Goal: Task Accomplishment & Management: Manage account settings

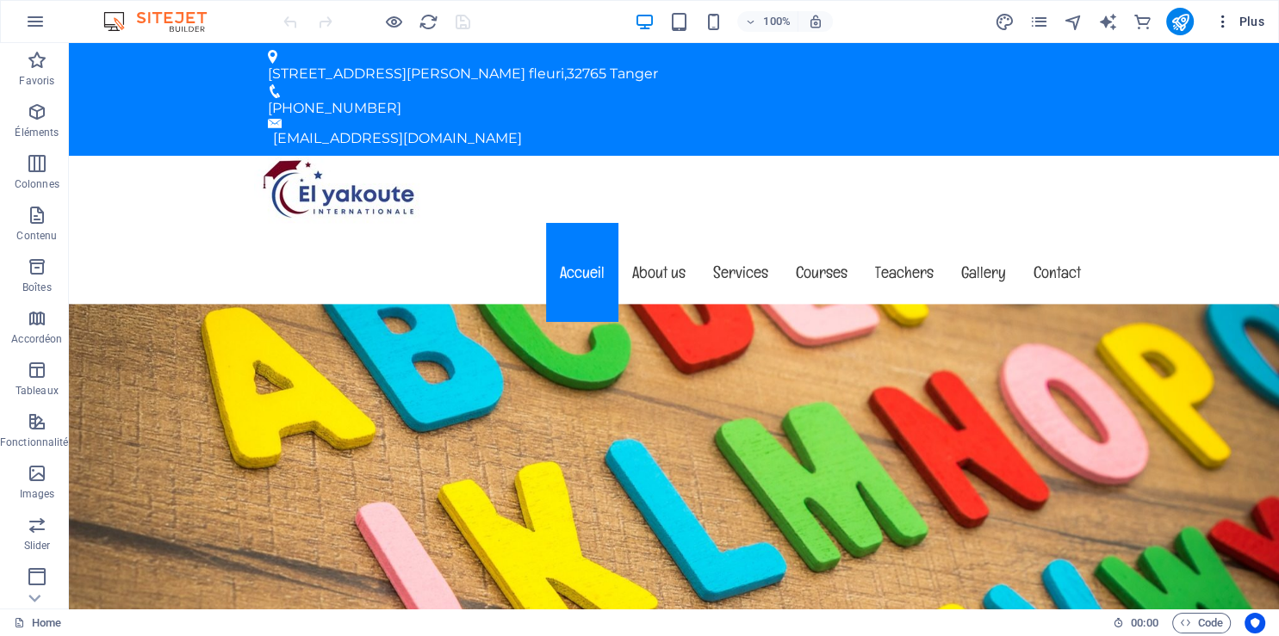
click at [1221, 23] on icon "button" at bounding box center [1222, 21] width 17 height 17
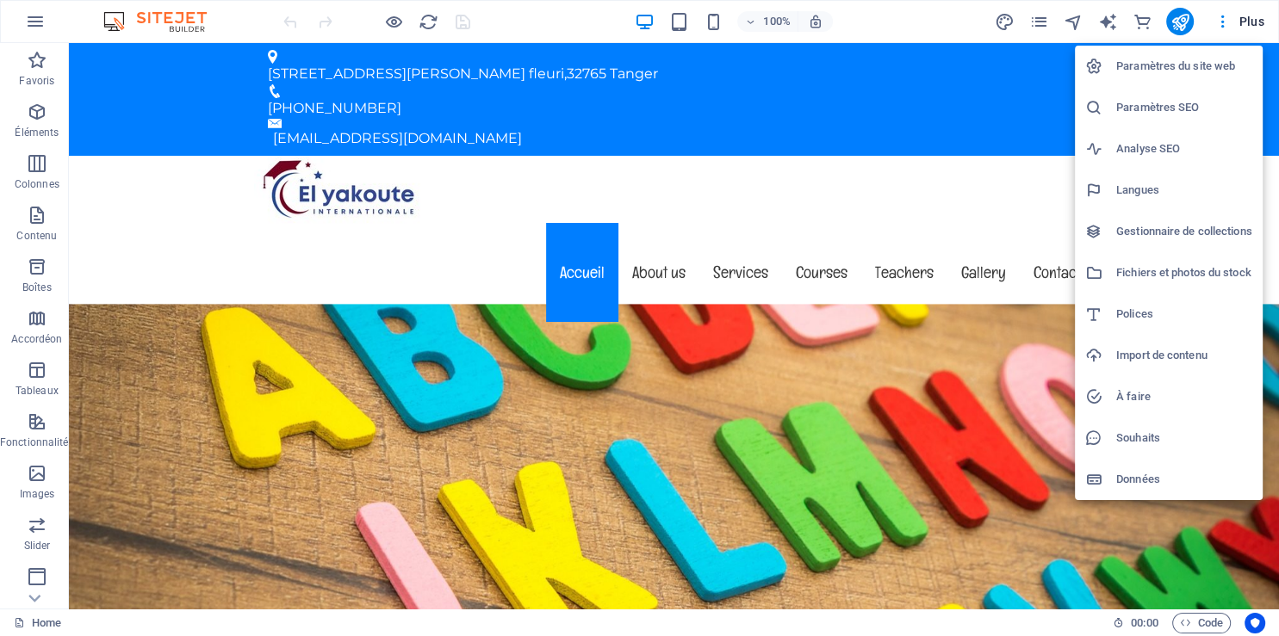
click at [1207, 67] on h6 "Paramètres du site web" at bounding box center [1184, 66] width 136 height 21
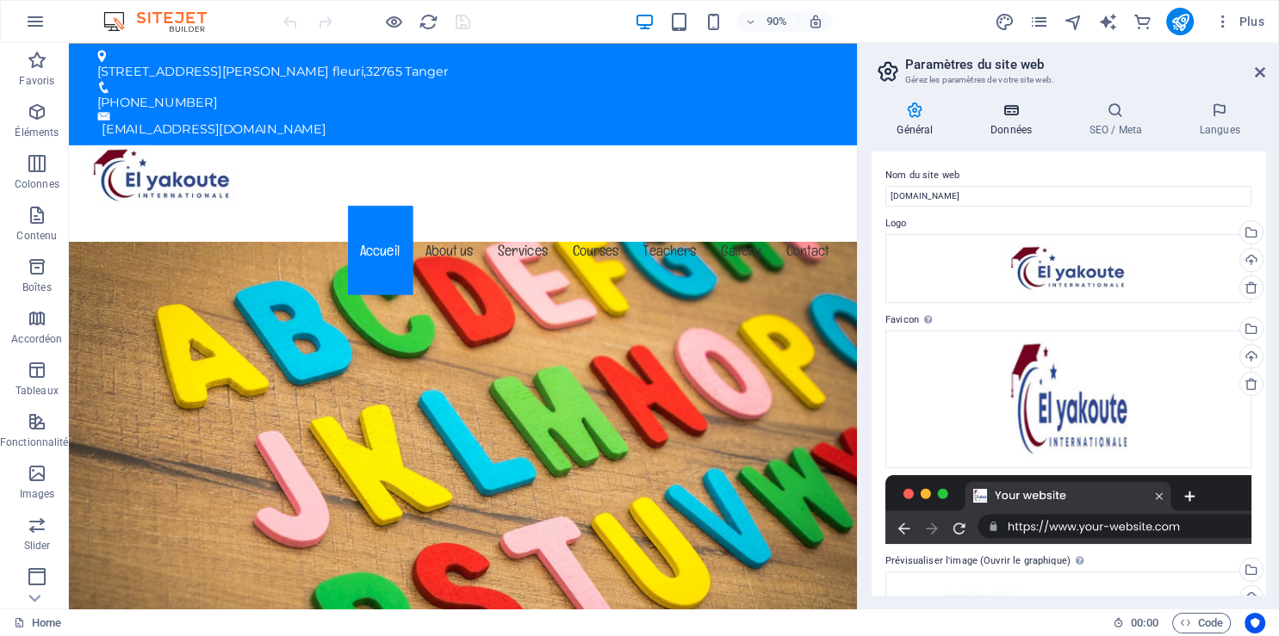
click at [1008, 110] on icon at bounding box center [1011, 110] width 92 height 17
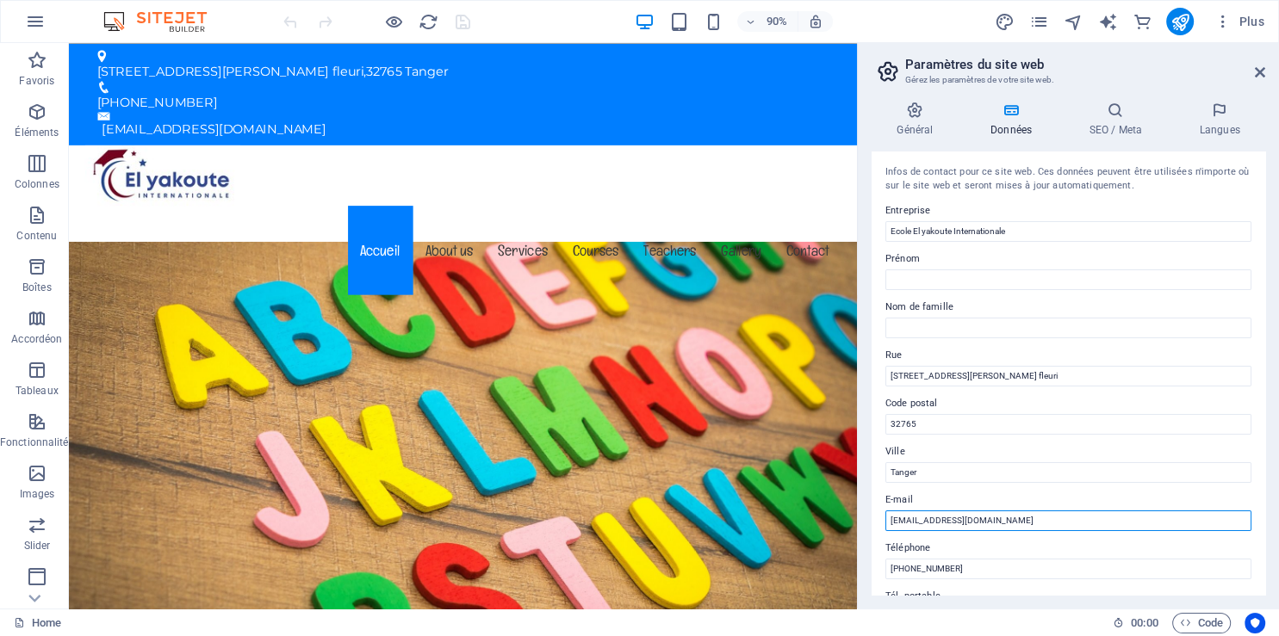
click at [1002, 522] on input "[EMAIL_ADDRESS][DOMAIN_NAME]" at bounding box center [1068, 521] width 366 height 21
drag, startPoint x: 1039, startPoint y: 522, endPoint x: 881, endPoint y: 532, distance: 157.9
click at [885, 531] on input "[EMAIL_ADDRESS][DOMAIN_NAME]" at bounding box center [1068, 521] width 366 height 21
paste input "[PERSON_NAME].elyakoute."
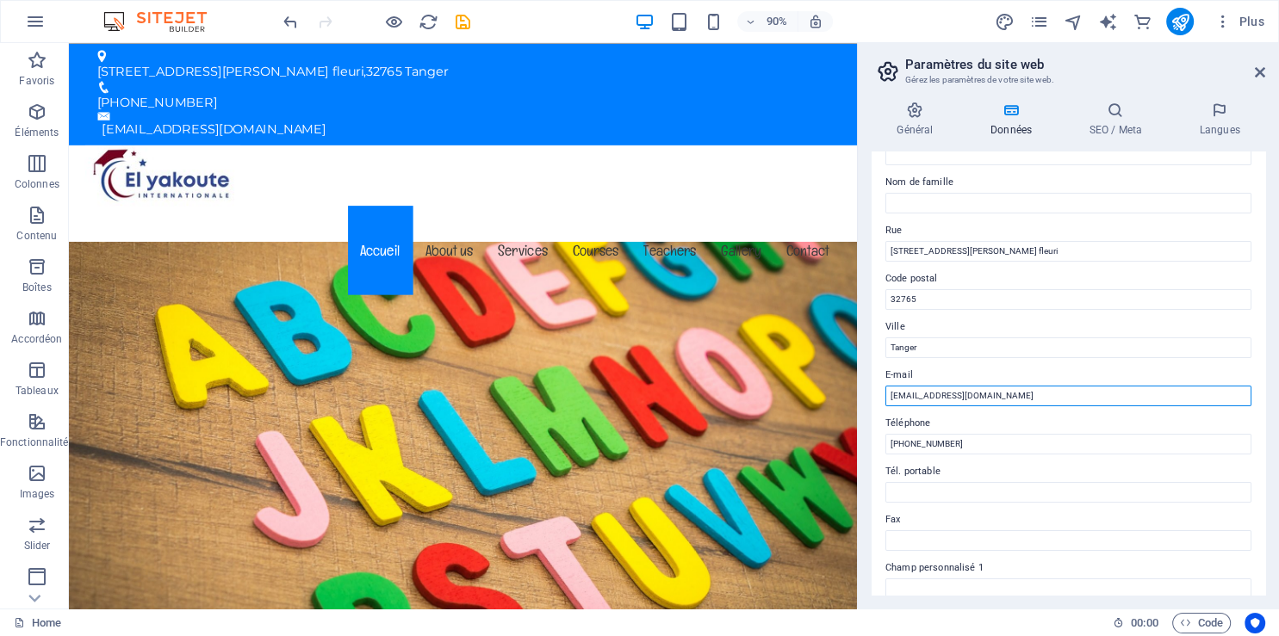
scroll to position [127, 0]
type input "[EMAIL_ADDRESS][DOMAIN_NAME]"
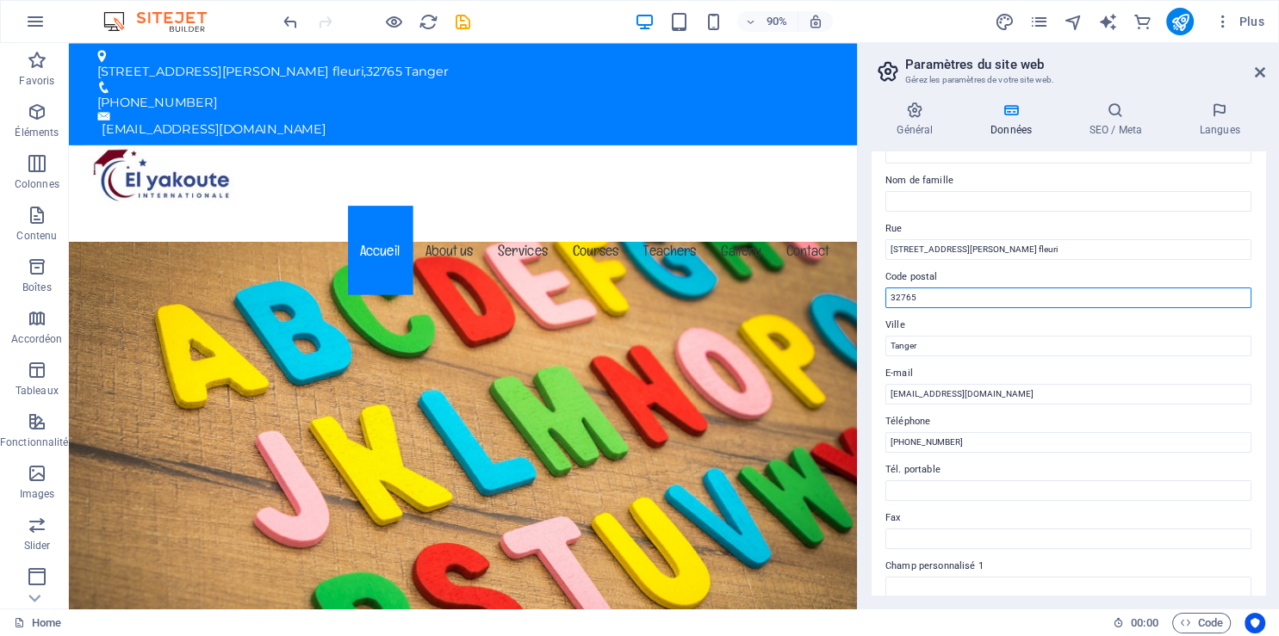
click at [940, 291] on input "32765" at bounding box center [1068, 298] width 366 height 21
type input "3"
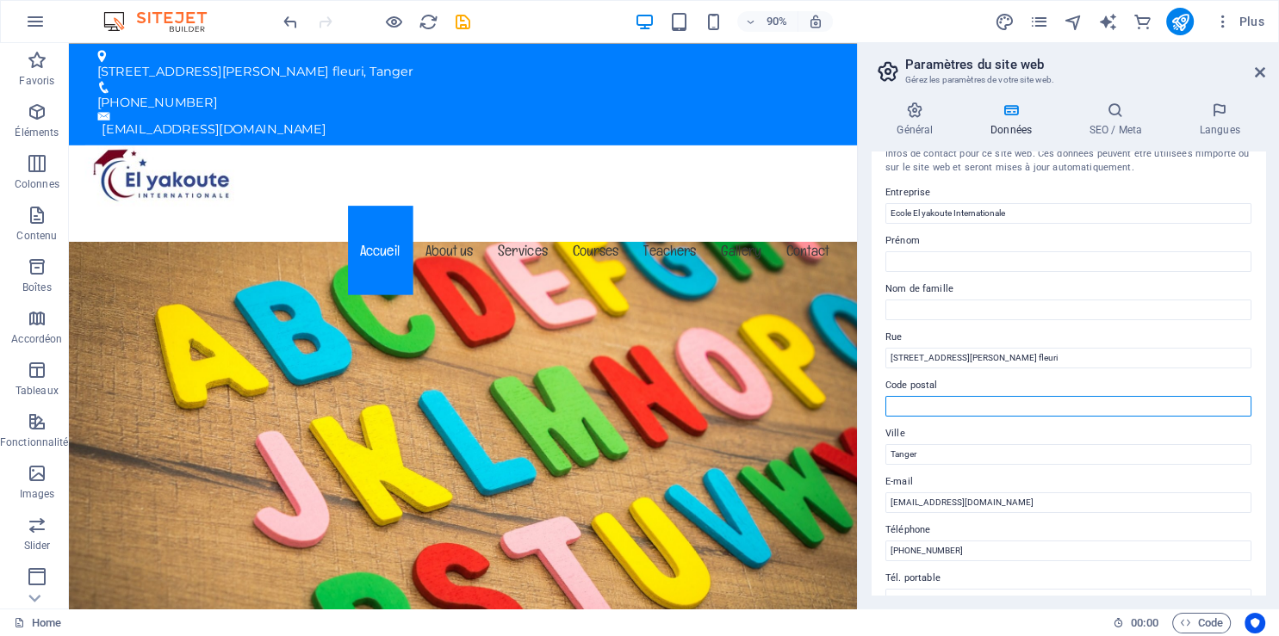
scroll to position [0, 0]
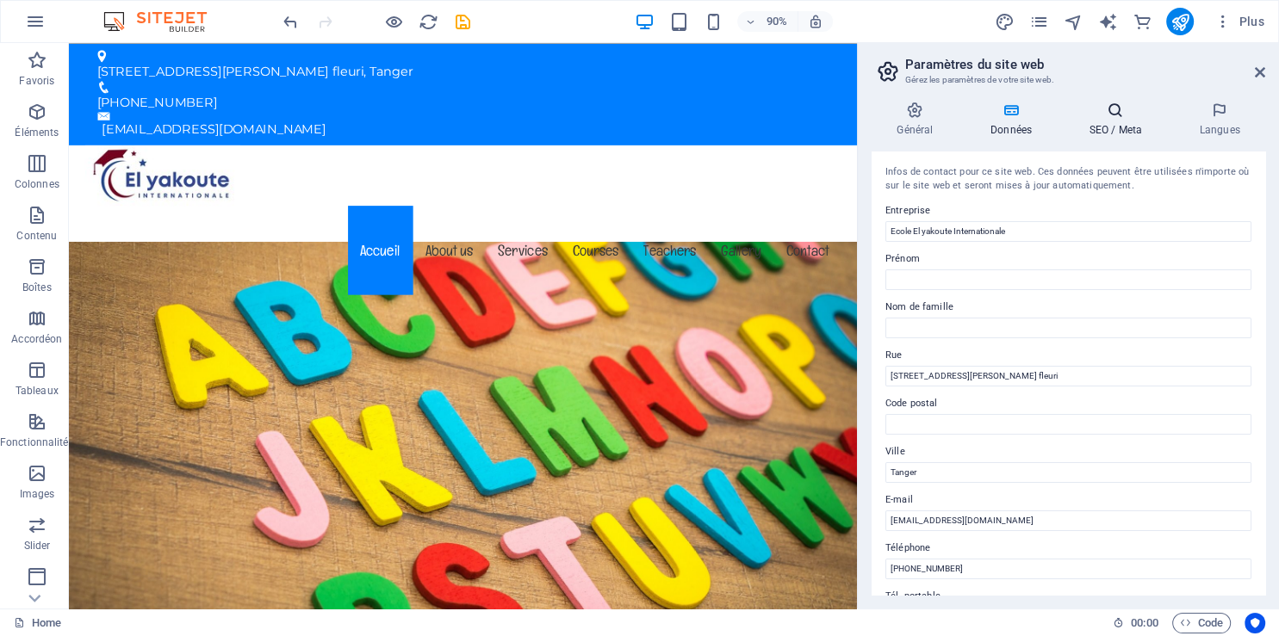
click at [1119, 120] on h4 "SEO / Meta" at bounding box center [1119, 120] width 110 height 36
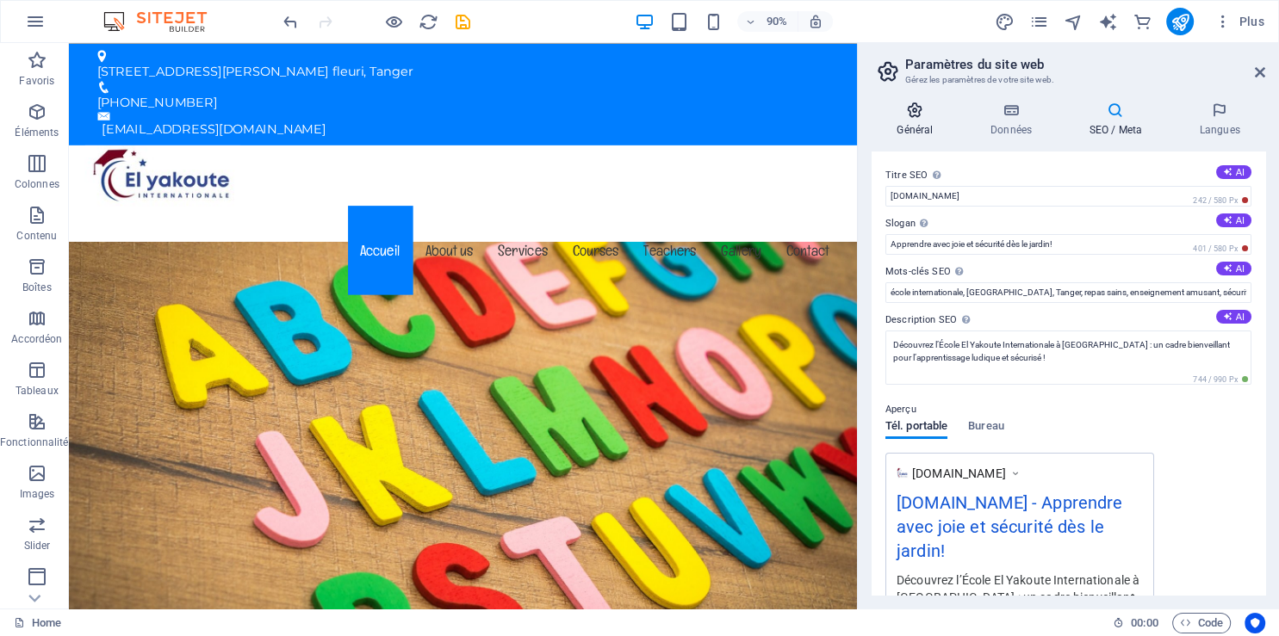
click at [915, 121] on h4 "Général" at bounding box center [919, 120] width 94 height 36
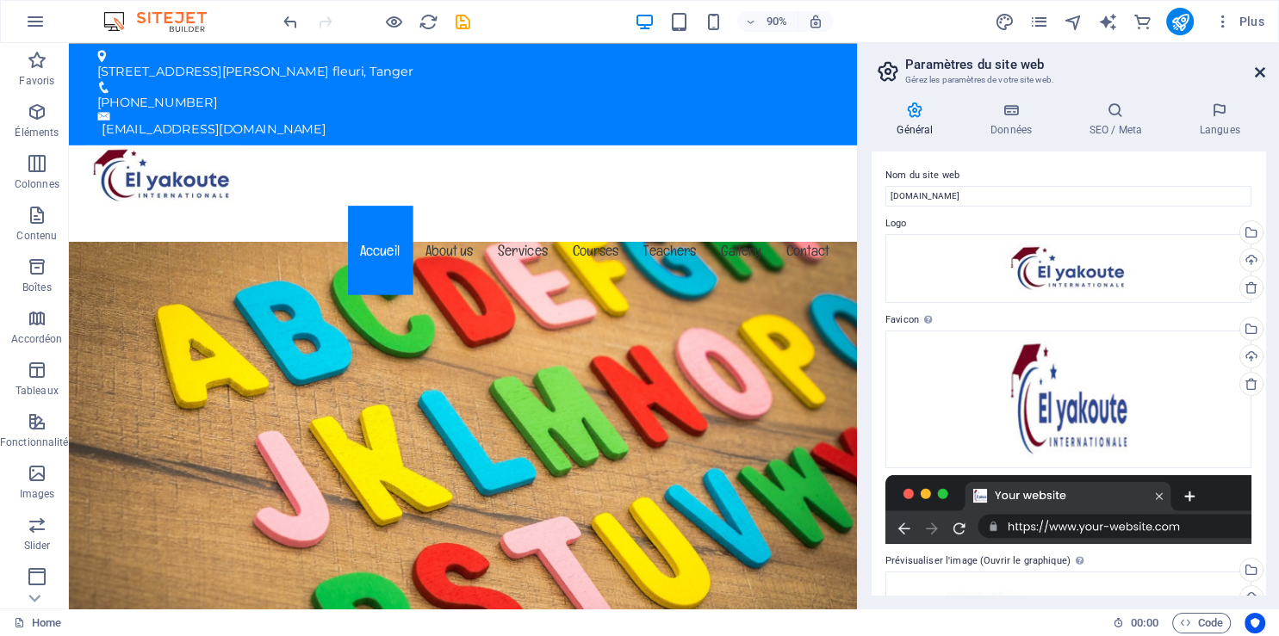
click at [1262, 71] on icon at bounding box center [1260, 72] width 10 height 14
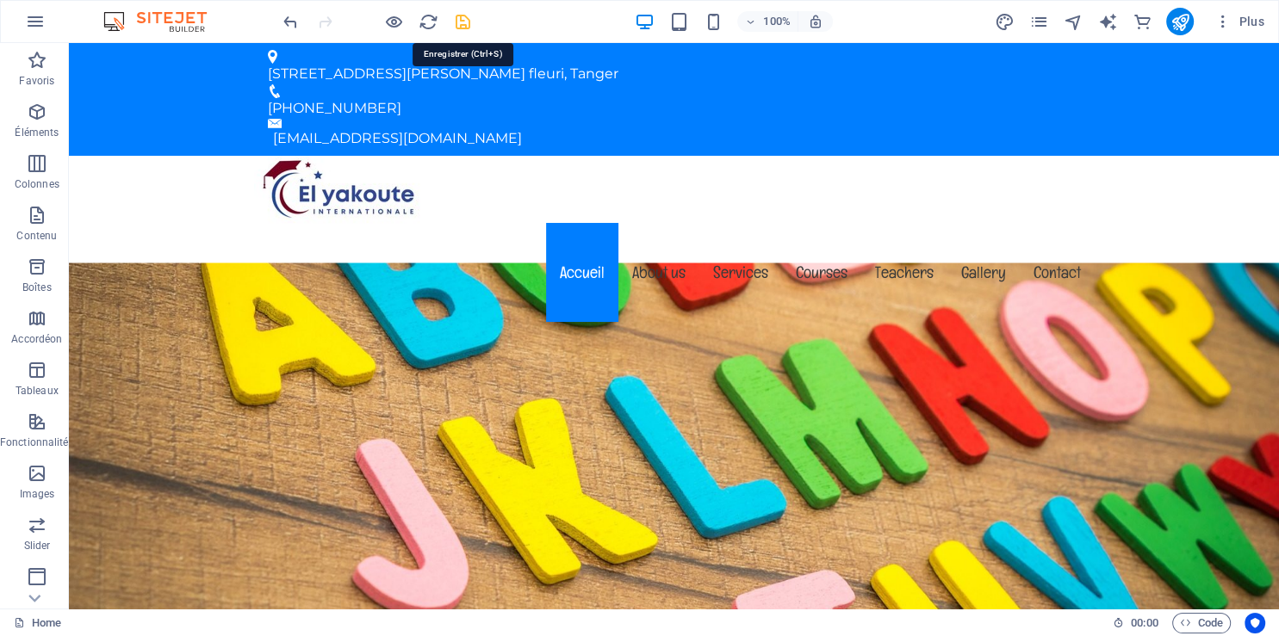
click at [462, 23] on icon "save" at bounding box center [463, 22] width 20 height 20
click at [1223, 27] on icon "button" at bounding box center [1222, 21] width 17 height 17
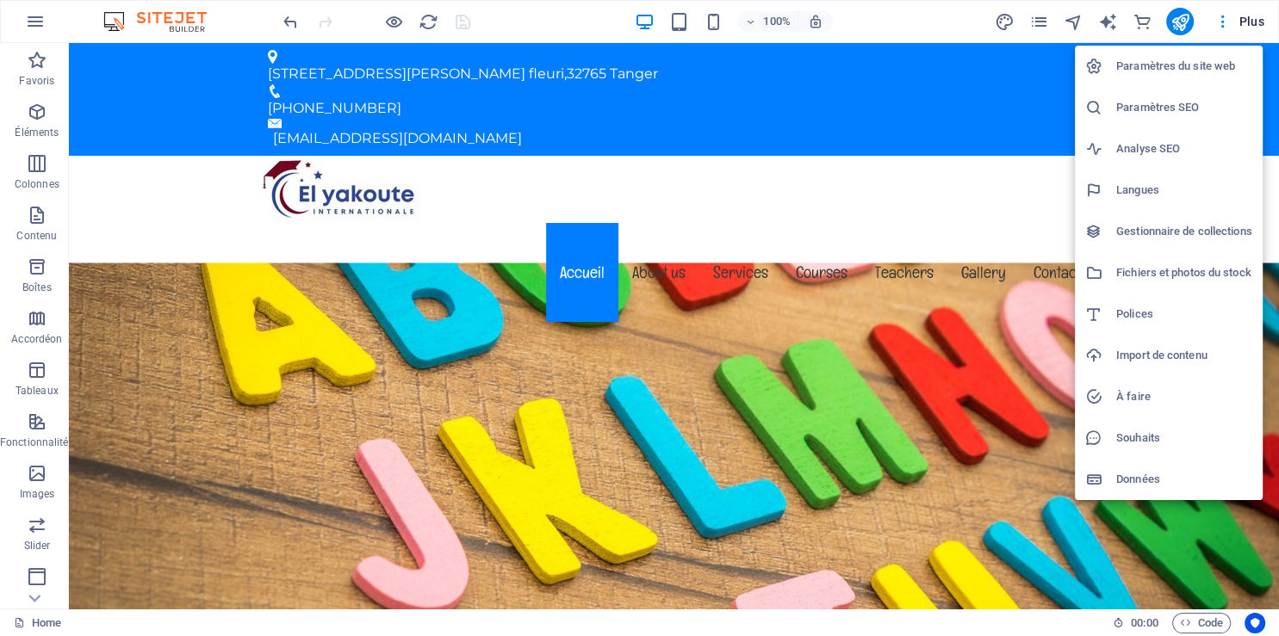
click at [1198, 71] on h6 "Paramètres du site web" at bounding box center [1184, 66] width 136 height 21
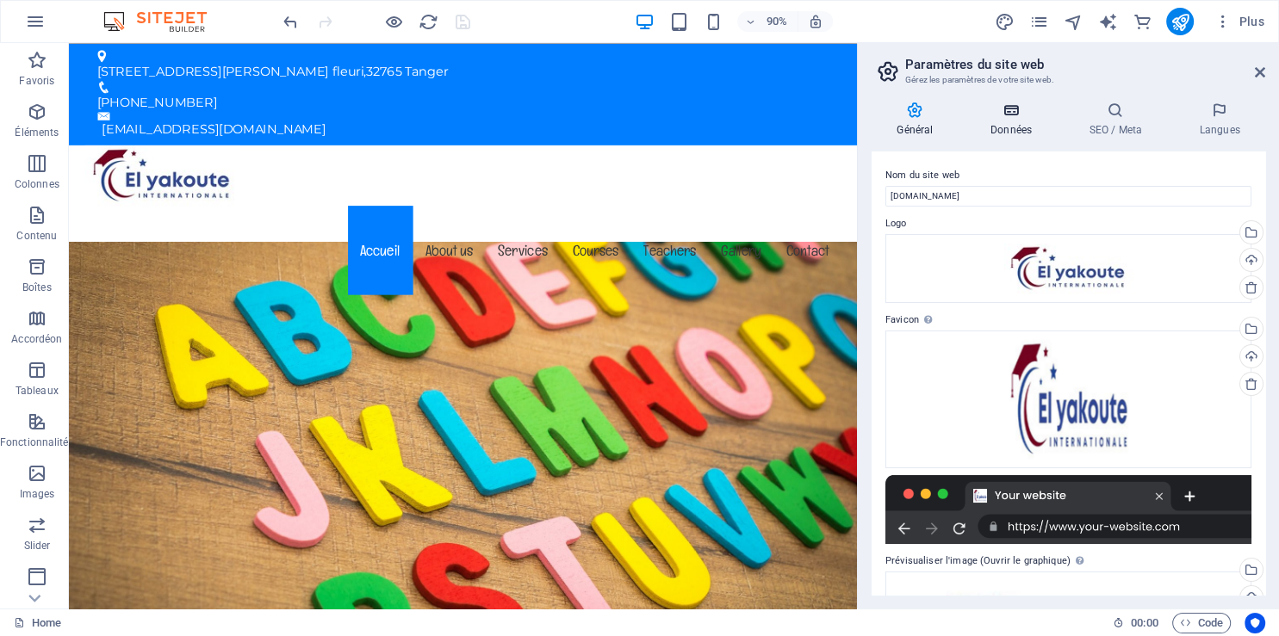
click at [1008, 116] on icon at bounding box center [1011, 110] width 92 height 17
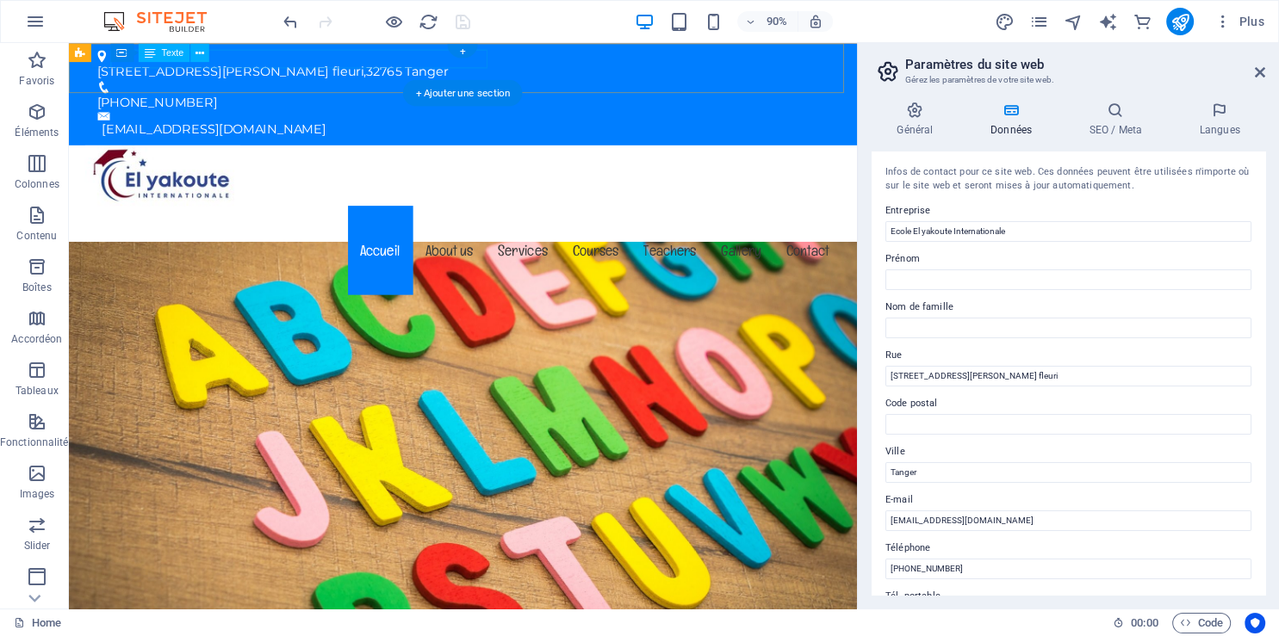
click at [435, 65] on div "[STREET_ADDRESS][PERSON_NAME][PERSON_NAME]" at bounding box center [500, 74] width 799 height 21
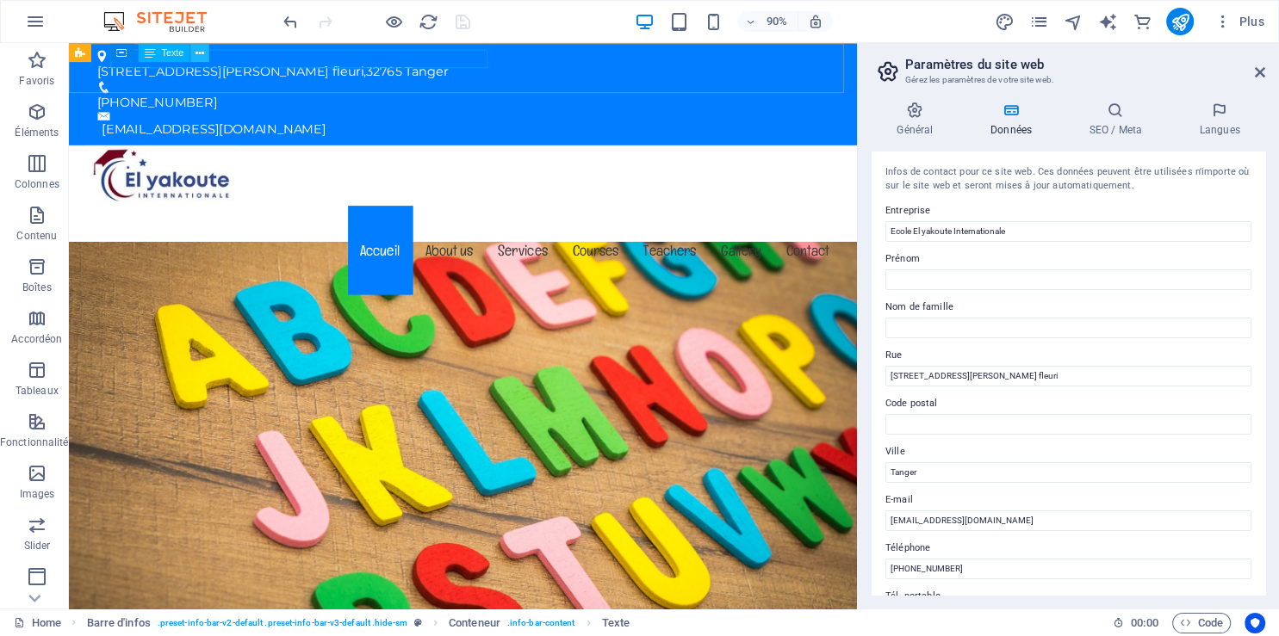
click at [204, 52] on icon at bounding box center [199, 52] width 9 height 16
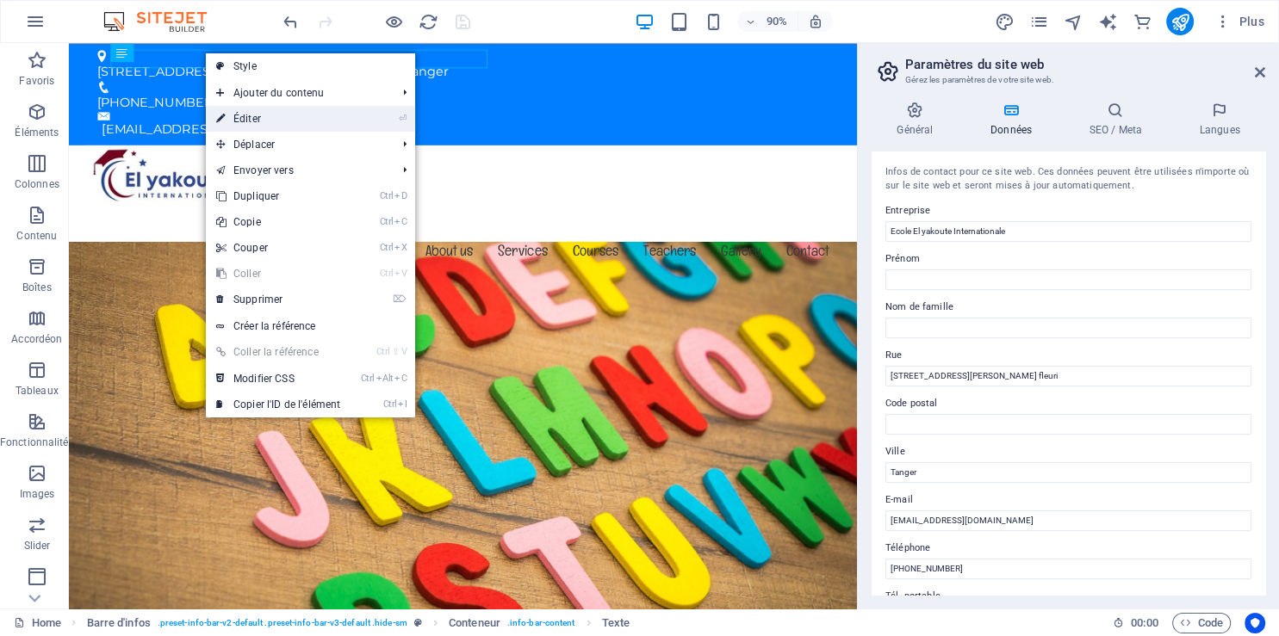
click at [295, 112] on link "⏎ Éditer" at bounding box center [278, 119] width 145 height 26
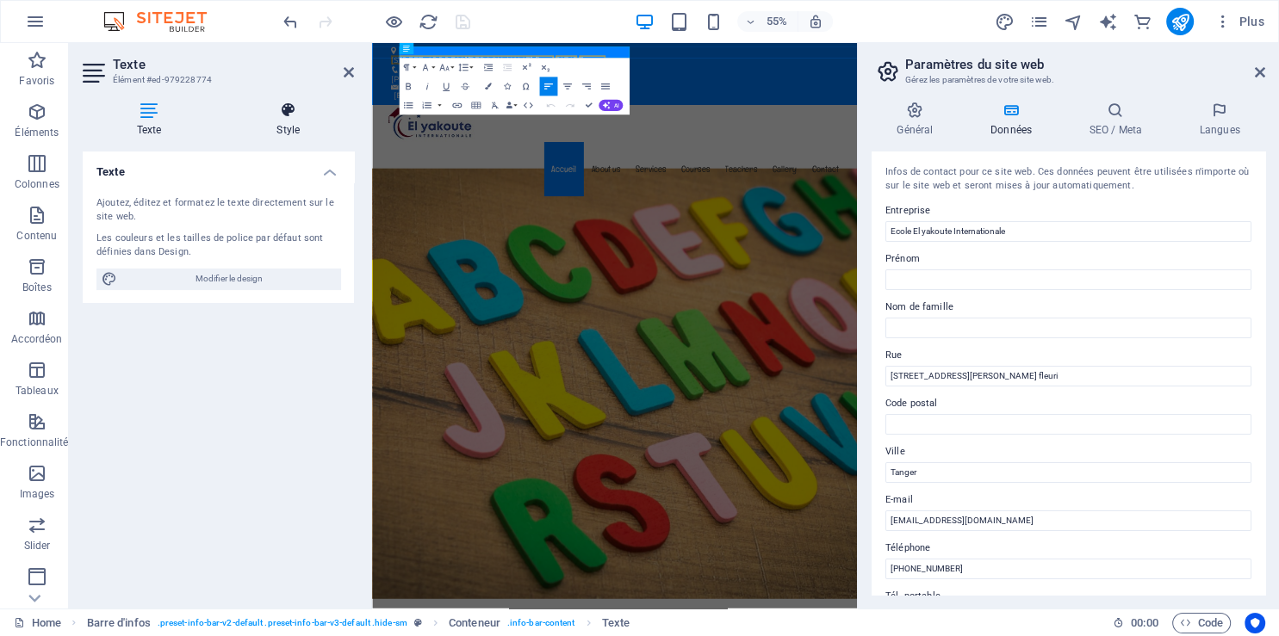
click at [288, 109] on icon at bounding box center [289, 110] width 132 height 17
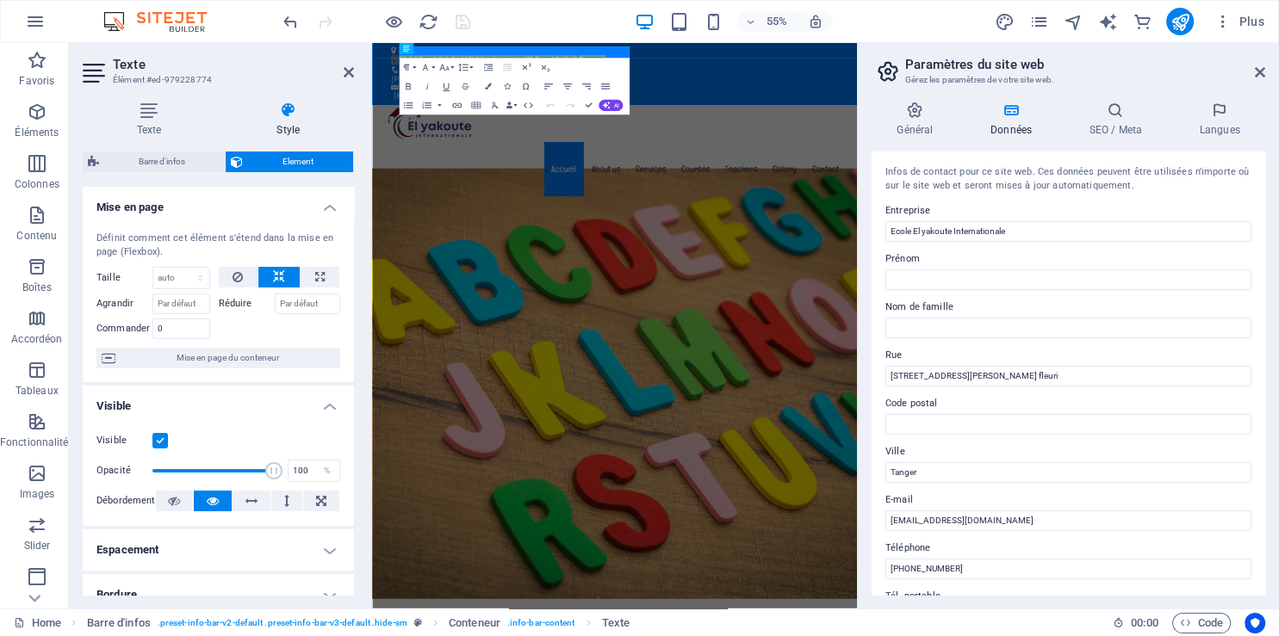
click at [549, 23] on div "55% Plus" at bounding box center [775, 22] width 991 height 28
click at [917, 223] on nav "Accueil About us Services Courses Teachers Gallery Contact" at bounding box center [813, 272] width 841 height 99
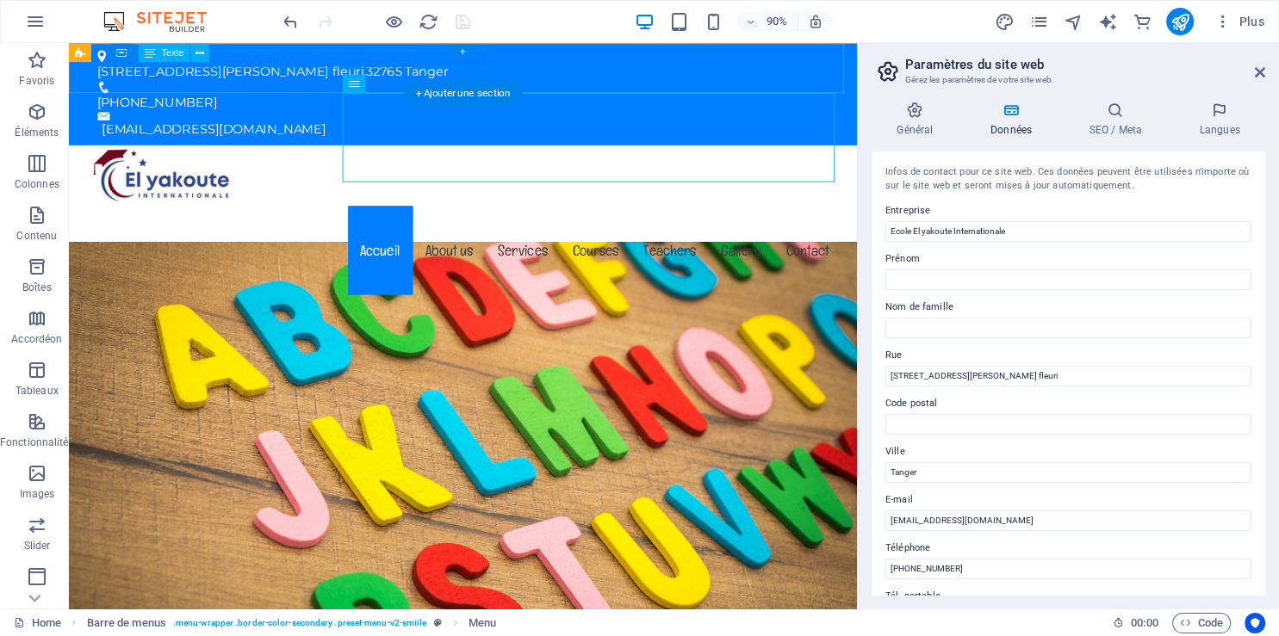
click at [439, 64] on div "[STREET_ADDRESS][PERSON_NAME][PERSON_NAME]" at bounding box center [500, 74] width 799 height 21
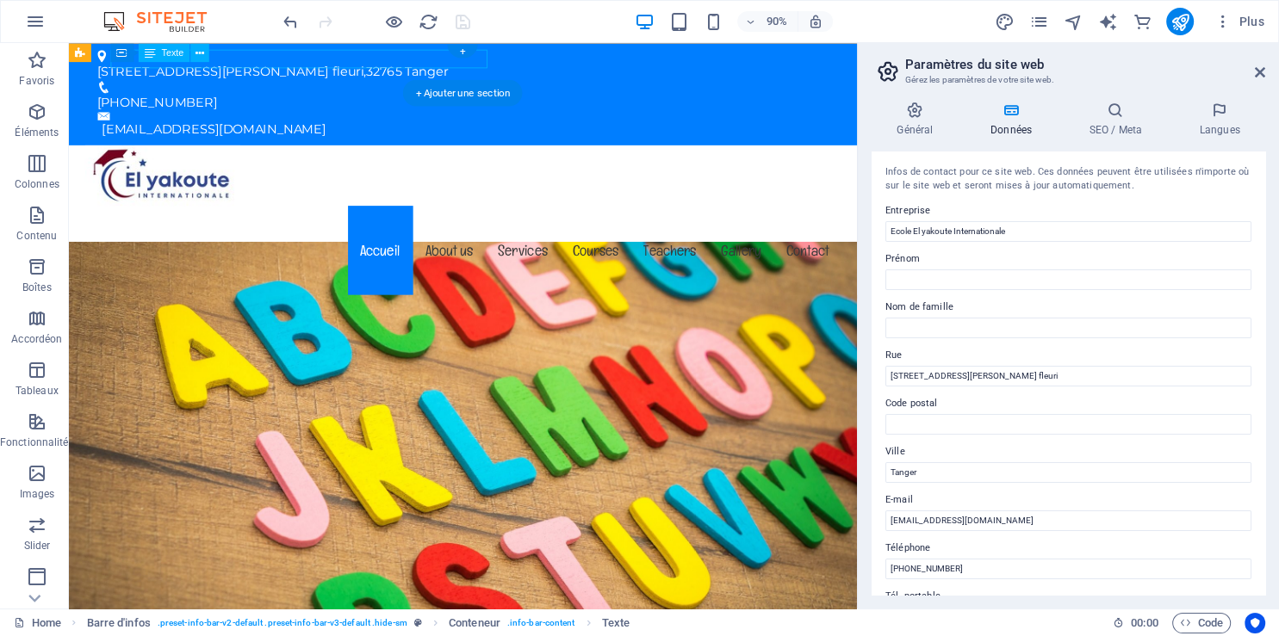
click at [439, 64] on div "[STREET_ADDRESS][PERSON_NAME][PERSON_NAME]" at bounding box center [500, 74] width 799 height 21
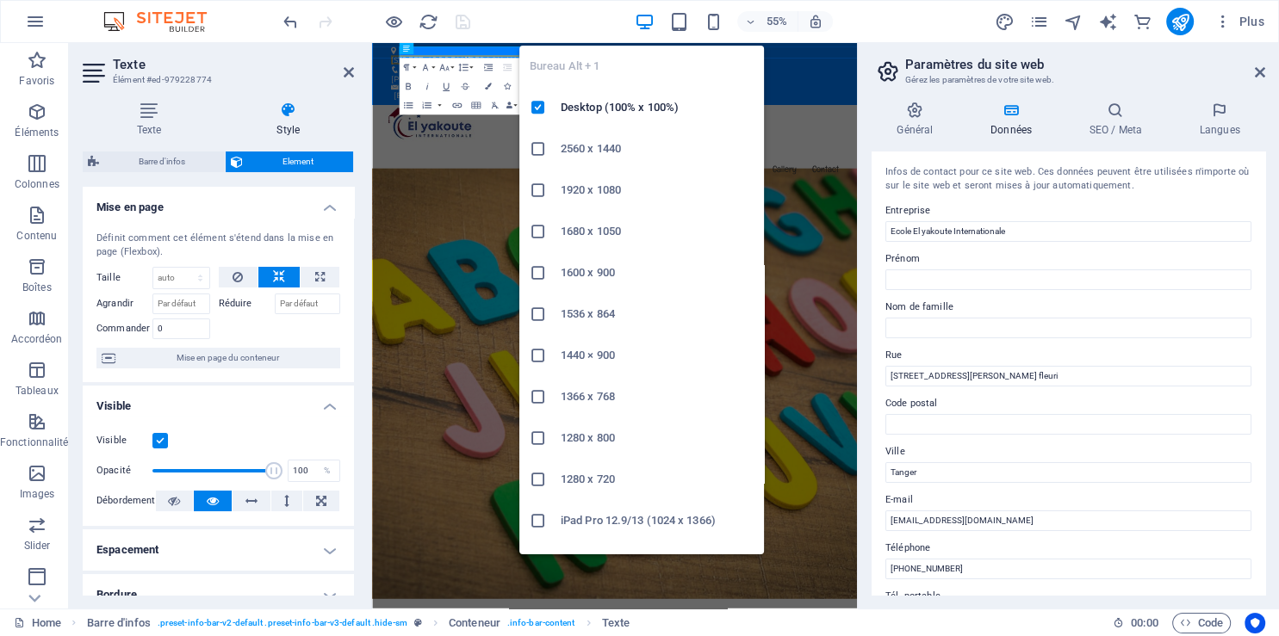
click at [636, 19] on icon "button" at bounding box center [644, 22] width 20 height 20
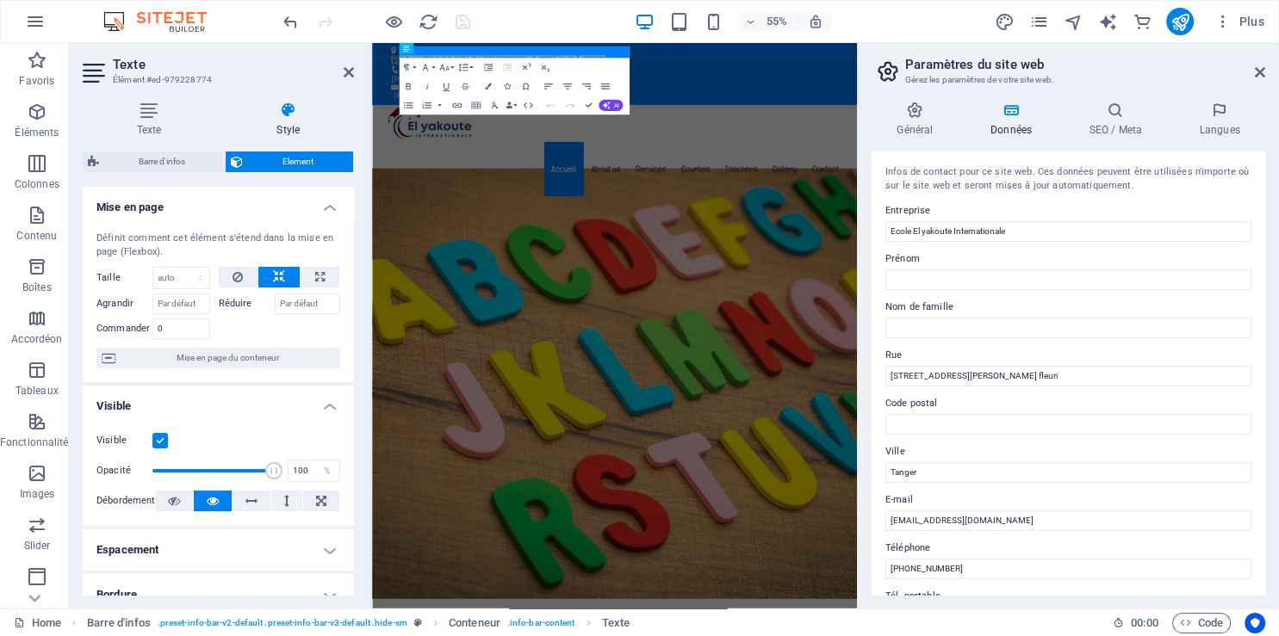
click at [564, 9] on div "55% Plus" at bounding box center [775, 22] width 991 height 28
click at [351, 71] on icon at bounding box center [349, 72] width 10 height 14
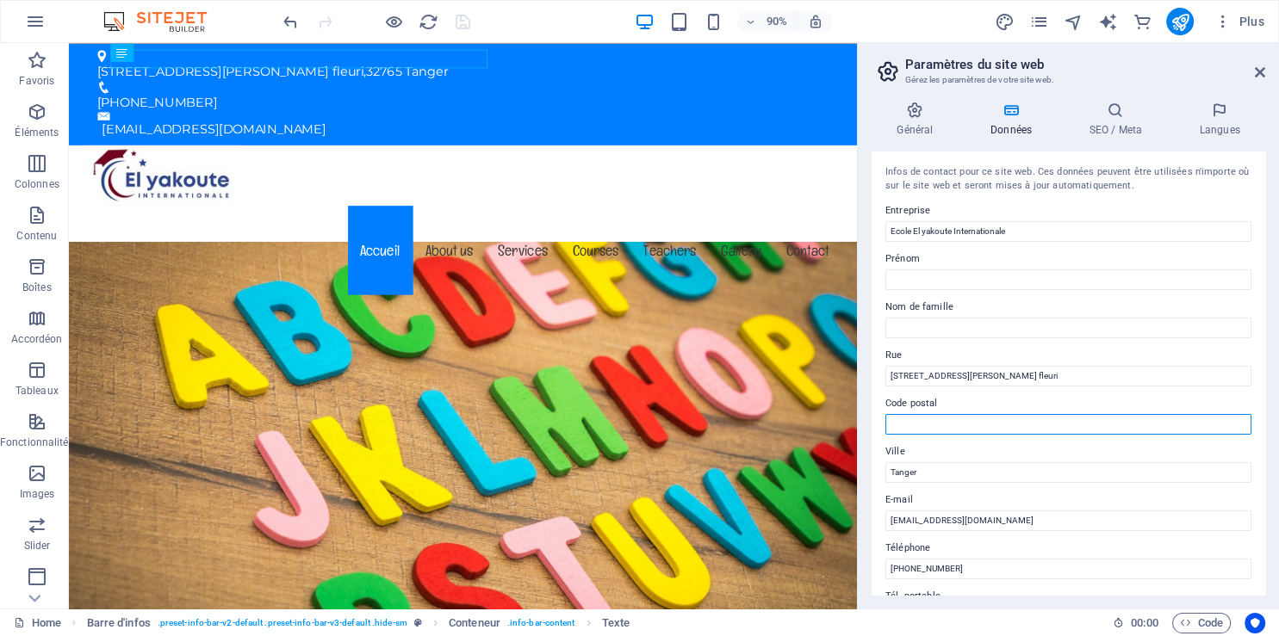
click at [957, 420] on input "Code postal" at bounding box center [1068, 424] width 366 height 21
type input "90000"
click at [1107, 115] on icon at bounding box center [1115, 110] width 103 height 17
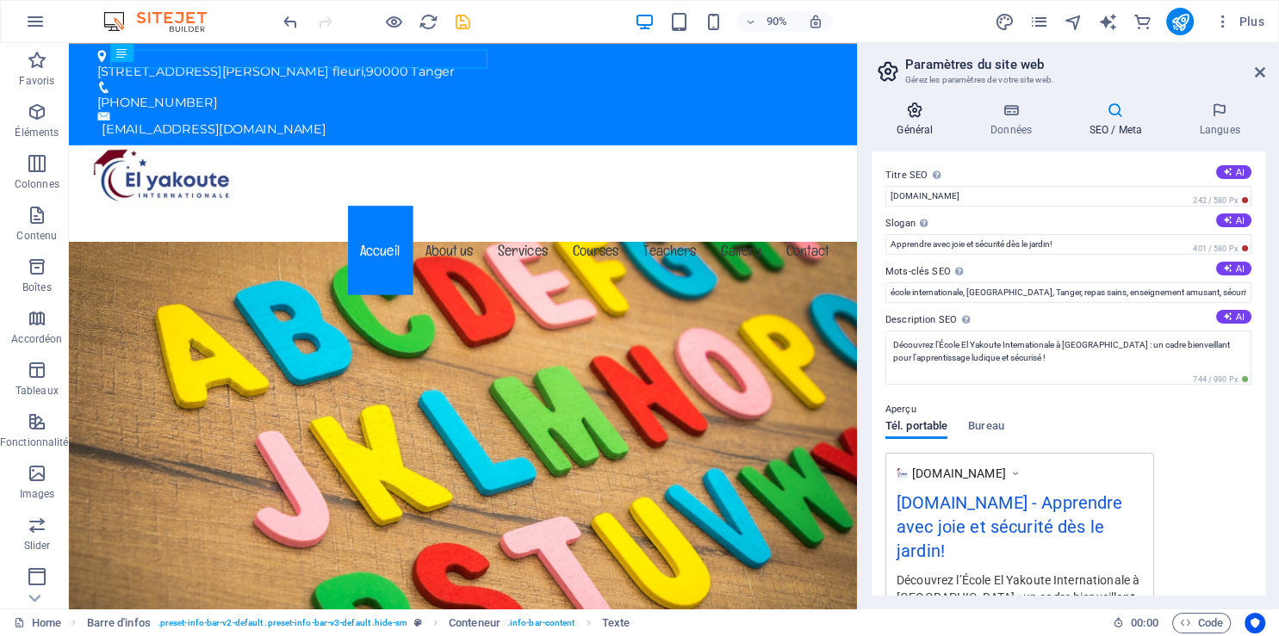
click at [912, 122] on h4 "Général" at bounding box center [919, 120] width 94 height 36
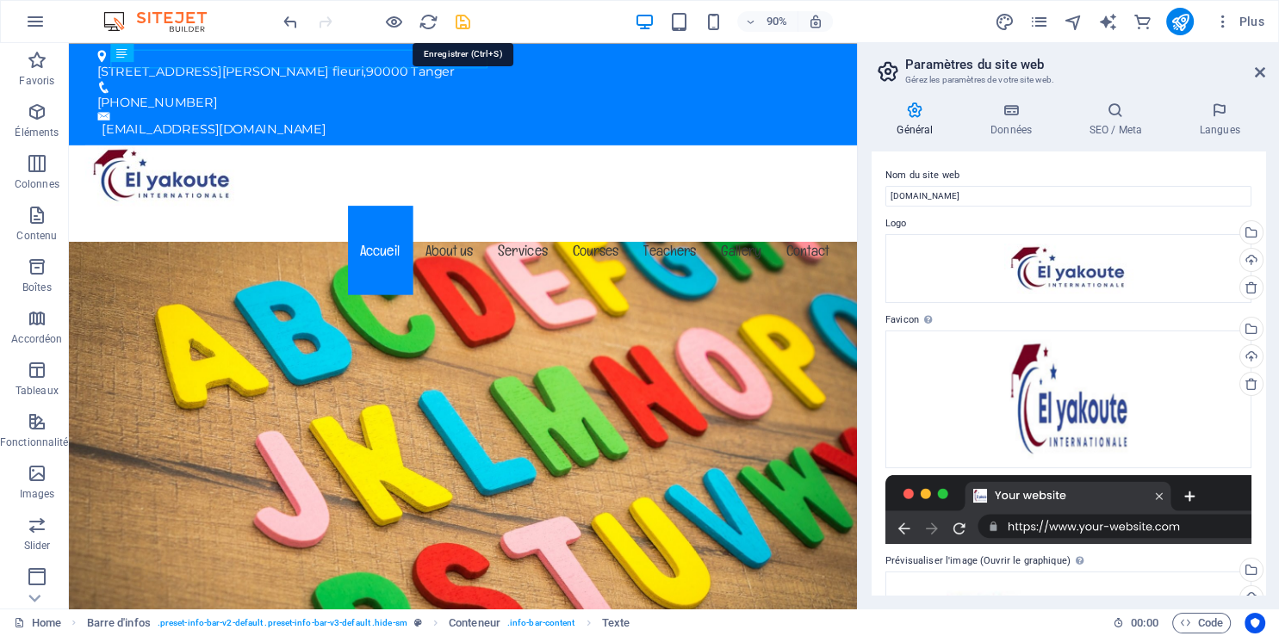
click at [466, 23] on icon "save" at bounding box center [463, 22] width 20 height 20
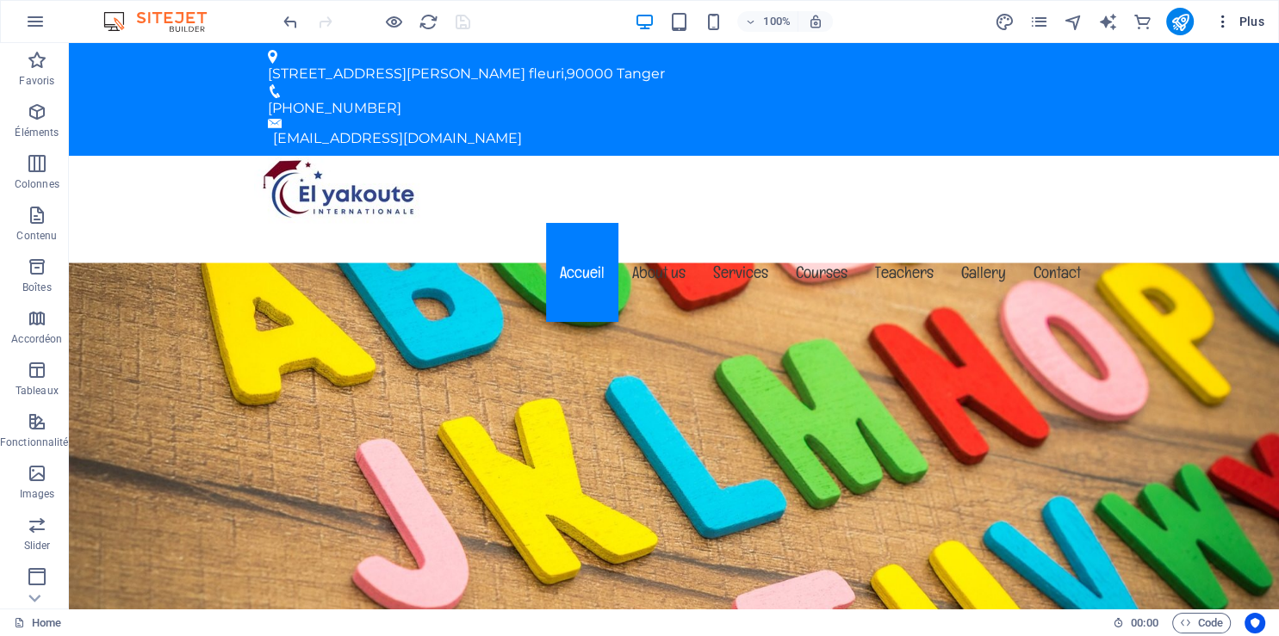
click at [1221, 14] on icon "button" at bounding box center [1222, 21] width 17 height 17
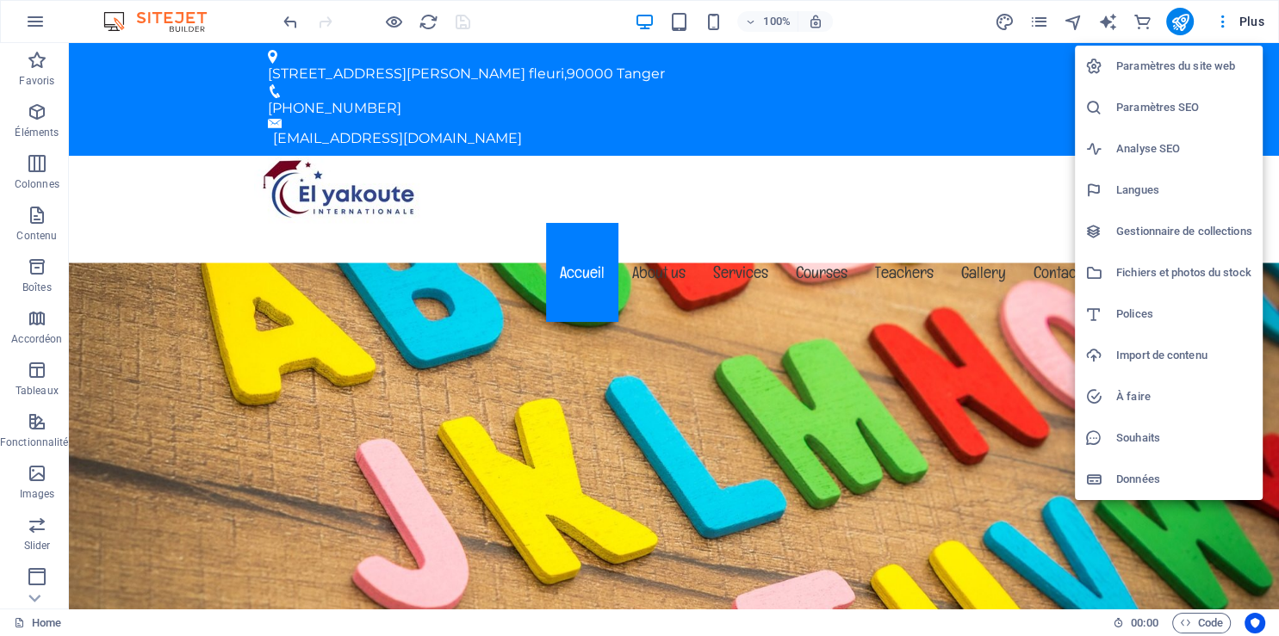
click at [1150, 72] on h6 "Paramètres du site web" at bounding box center [1184, 66] width 136 height 21
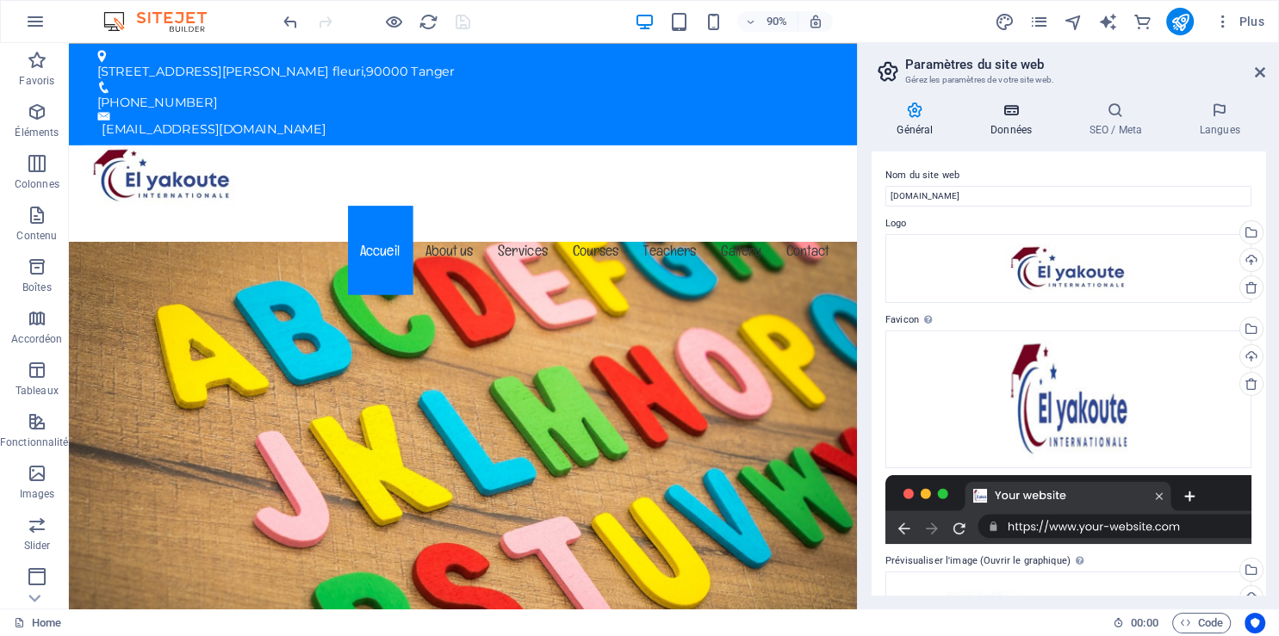
click at [1011, 129] on h4 "Données" at bounding box center [1014, 120] width 99 height 36
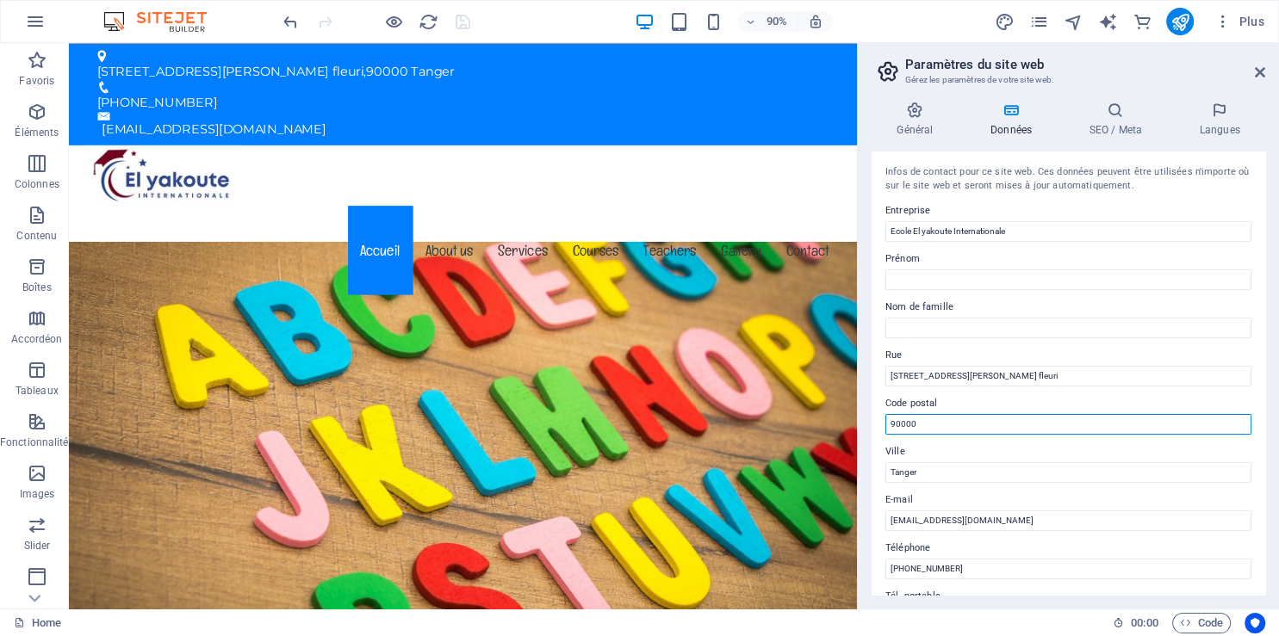
click at [930, 417] on input "90000" at bounding box center [1068, 424] width 366 height 21
type input "90050"
click at [1117, 102] on icon at bounding box center [1115, 110] width 103 height 17
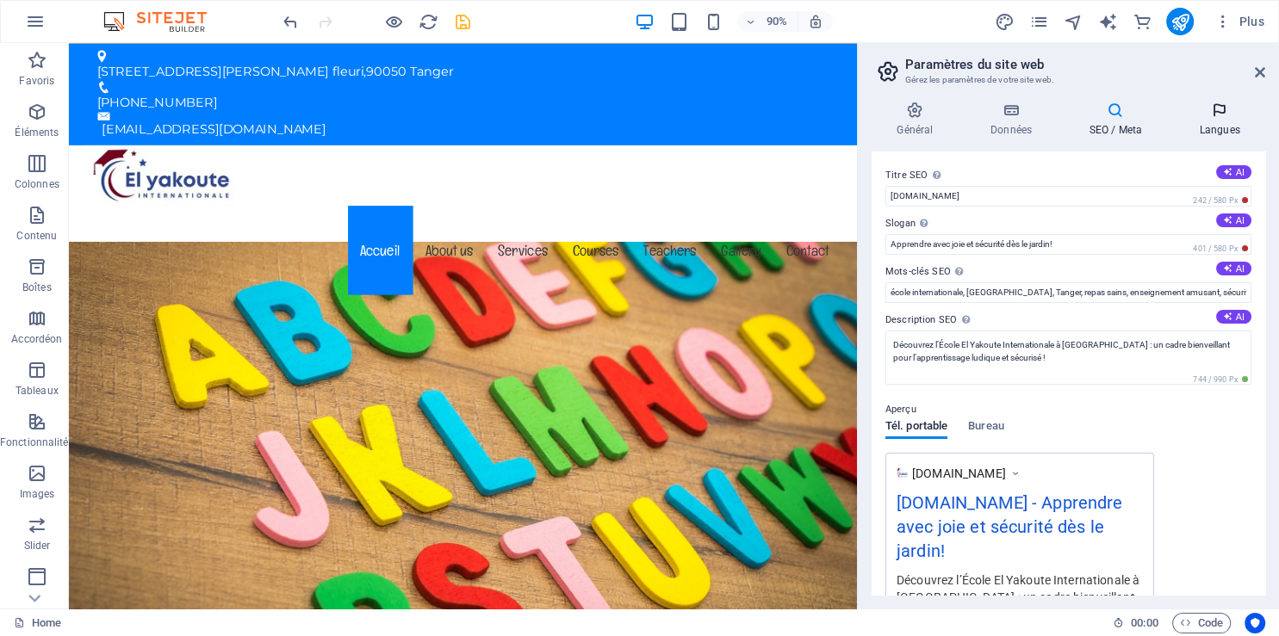
click at [1220, 129] on h4 "Langues" at bounding box center [1219, 120] width 91 height 36
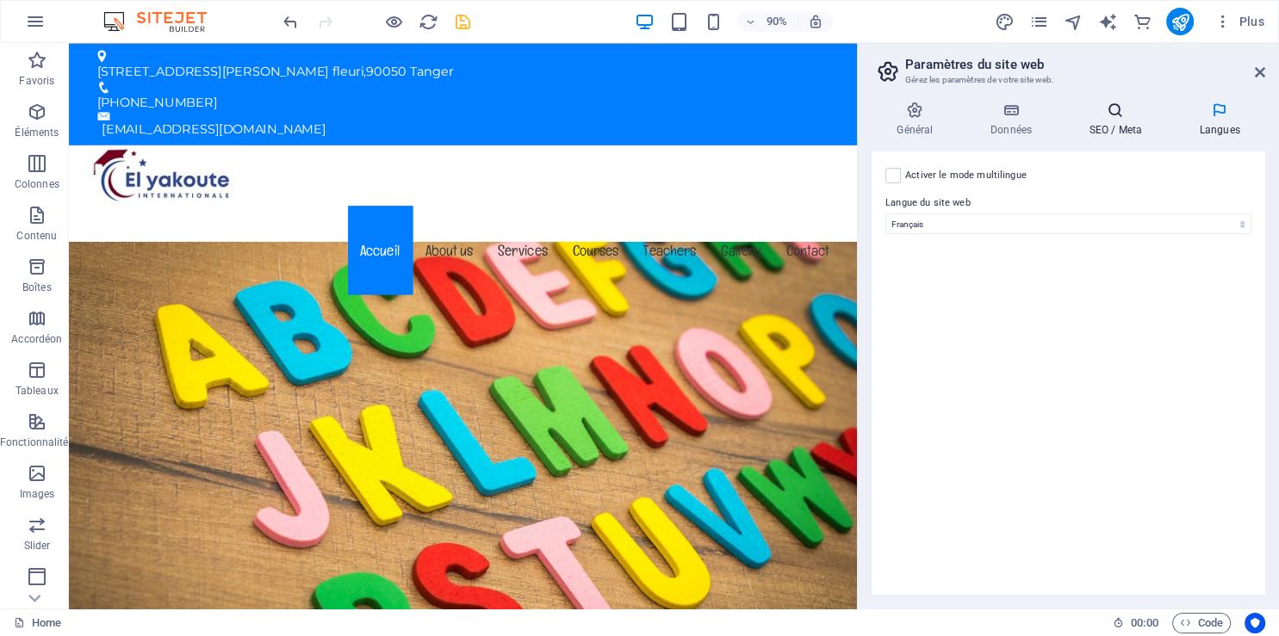
click at [1119, 127] on h4 "SEO / Meta" at bounding box center [1119, 120] width 110 height 36
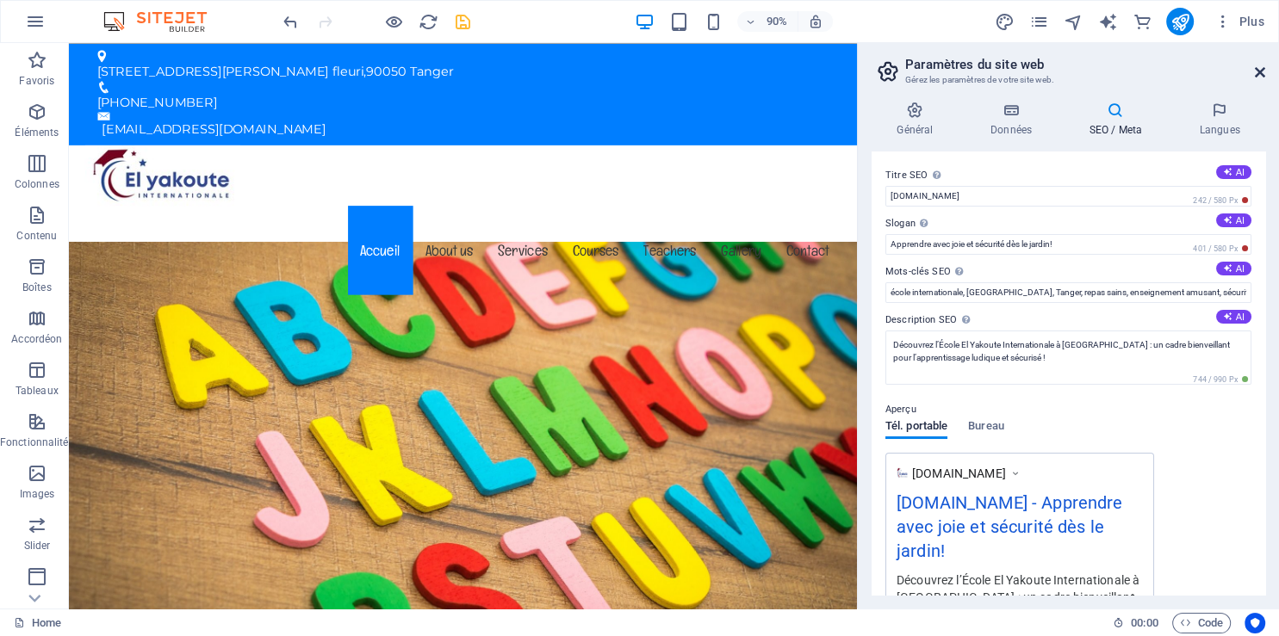
click at [1263, 71] on icon at bounding box center [1260, 72] width 10 height 14
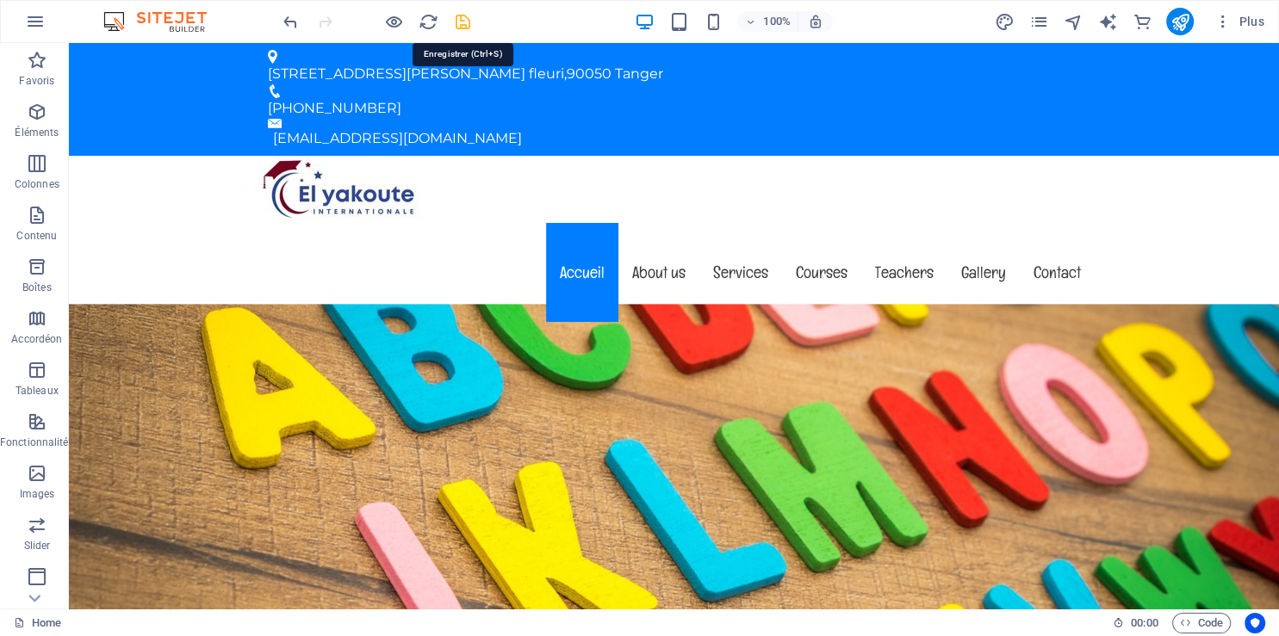
click at [469, 19] on icon "save" at bounding box center [463, 22] width 20 height 20
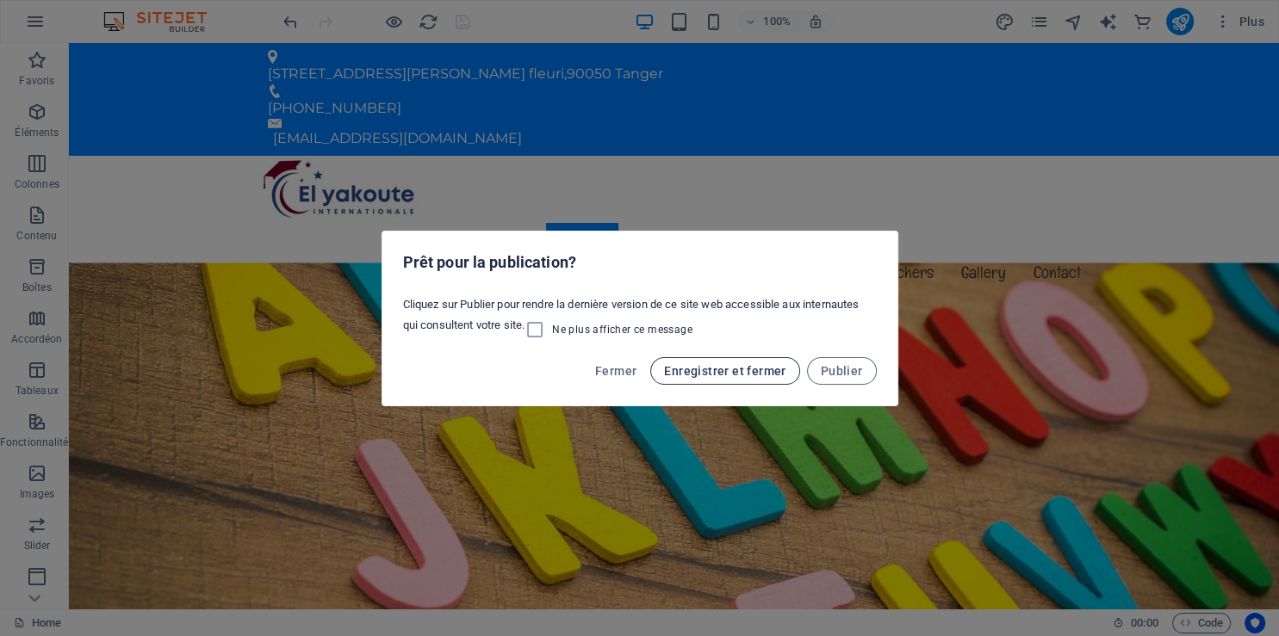
click at [741, 368] on span "Enregistrer et fermer" at bounding box center [724, 371] width 121 height 14
